Goal: Transaction & Acquisition: Purchase product/service

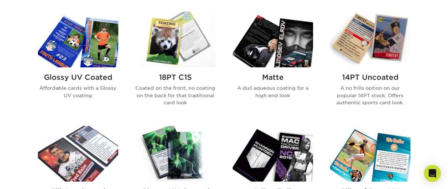
scroll to position [425, 0]
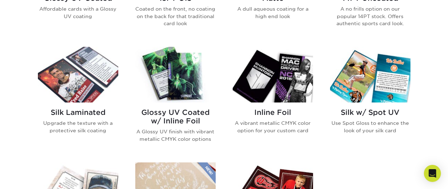
click at [180, 86] on img at bounding box center [175, 75] width 80 height 56
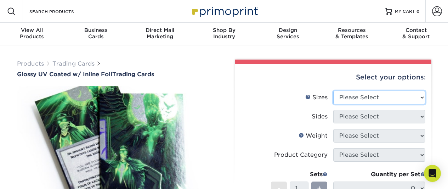
select select "2.50x3.50"
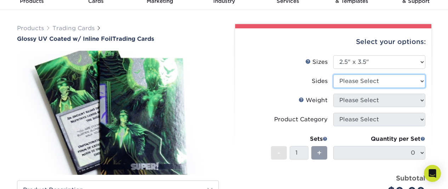
select select "2ba18f74-0f96-487e-8b6e-985b404b3305"
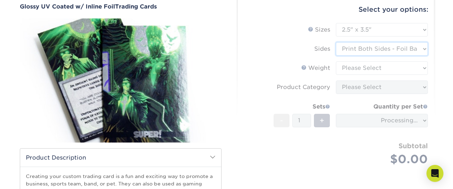
scroll to position [71, 0]
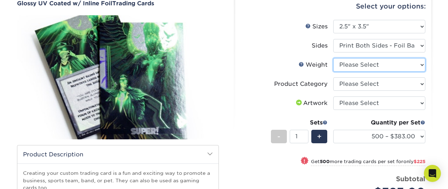
select select "16PT"
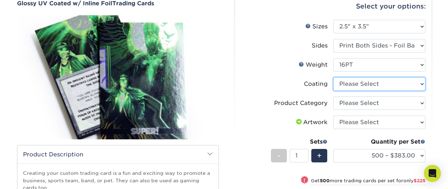
select select "ae367451-b2b8-45df-a344-0f05b6a12993"
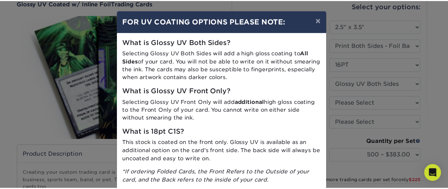
scroll to position [42, 0]
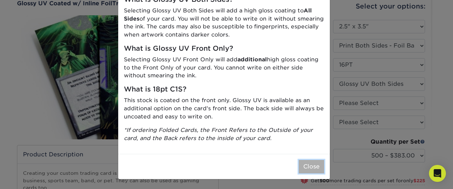
click at [304, 167] on button "Close" at bounding box center [311, 166] width 25 height 13
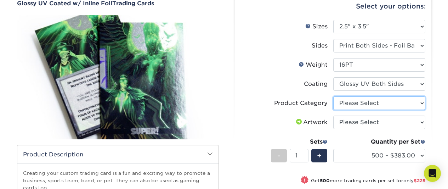
select select "c2f9bce9-36c2-409d-b101-c29d9d031e18"
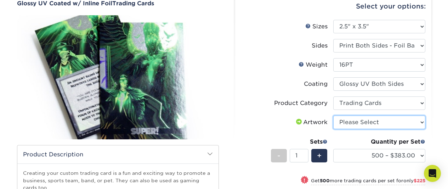
scroll to position [106, 0]
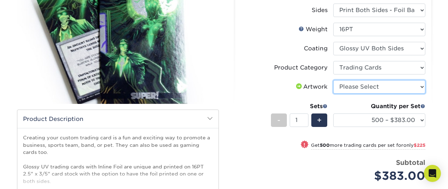
select select "upload"
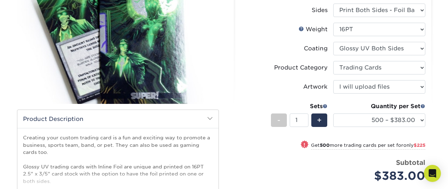
click at [437, 86] on div "Products Trading Cards Glossy UV Coated w/ Inline Foil Trading Cards /" at bounding box center [224, 116] width 448 height 355
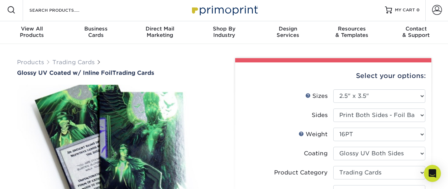
scroll to position [0, 0]
